Goal: Transaction & Acquisition: Book appointment/travel/reservation

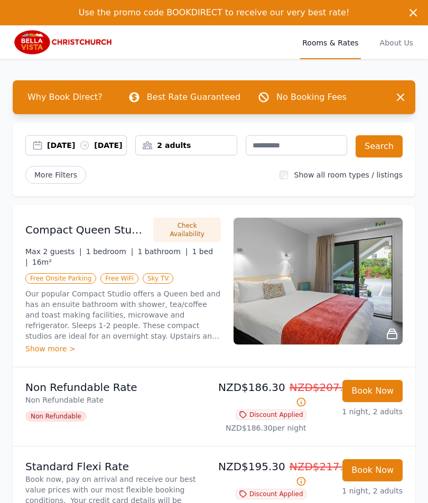
click at [70, 148] on div "29 Sep 2025 30 Sep 2025" at bounding box center [86, 145] width 79 height 11
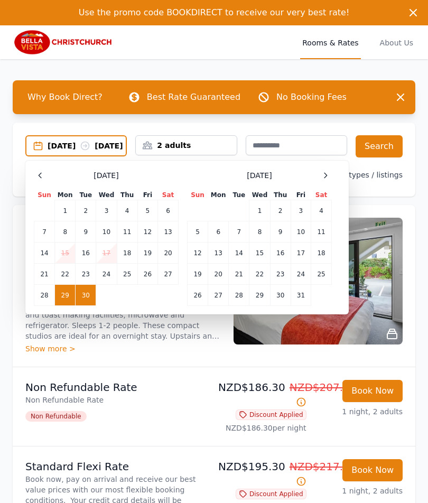
click at [44, 302] on td "28" at bounding box center [44, 295] width 21 height 21
click at [68, 296] on td "29" at bounding box center [65, 295] width 21 height 21
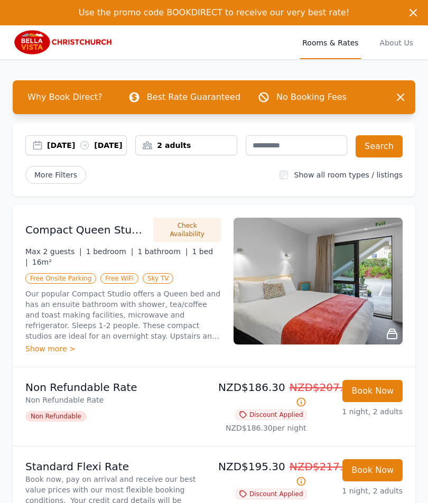
click at [183, 146] on div "2 adults" at bounding box center [186, 145] width 100 height 11
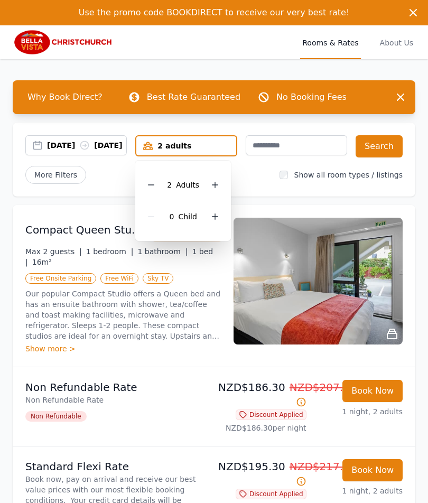
click at [89, 149] on icon at bounding box center [85, 146] width 8 height 8
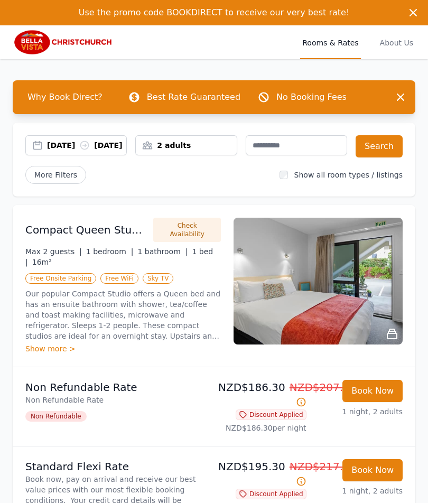
click at [39, 151] on div "28 Sep 2025 29 Sep 2025" at bounding box center [76, 145] width 100 height 11
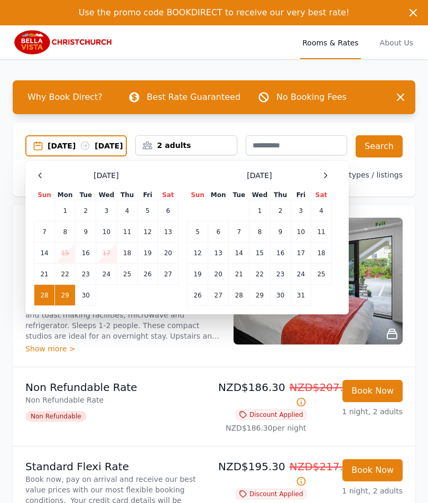
click at [88, 304] on td "30" at bounding box center [86, 295] width 21 height 21
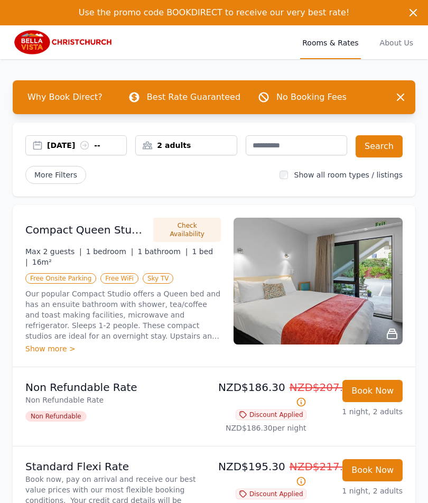
click at [154, 149] on div "2 adults" at bounding box center [186, 145] width 100 height 11
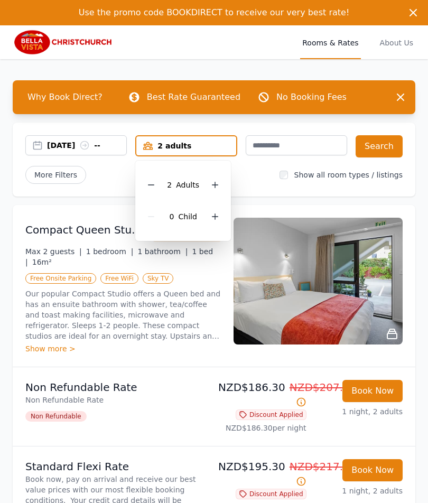
click at [214, 182] on icon at bounding box center [215, 185] width 8 height 8
click at [216, 188] on icon at bounding box center [215, 185] width 8 height 8
click at [378, 149] on button "Search" at bounding box center [379, 146] width 47 height 22
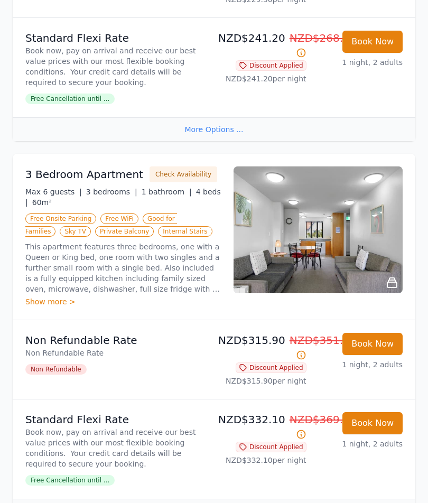
scroll to position [1585, 0]
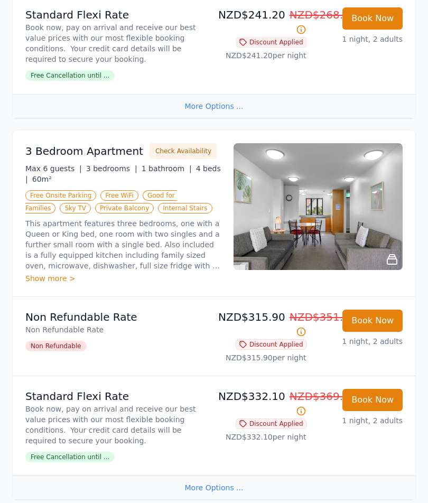
click at [266, 7] on p "NZD$241.20 NZD$268.00" at bounding box center [262, 22] width 88 height 30
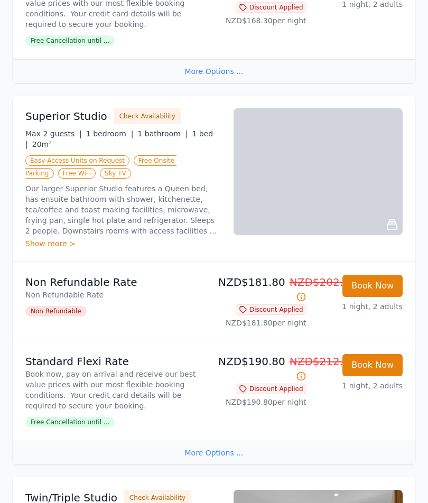
scroll to position [475, 0]
